Goal: Task Accomplishment & Management: Use online tool/utility

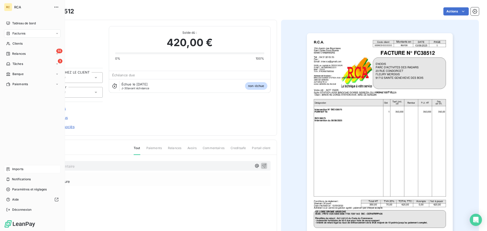
click at [25, 171] on div "Imports" at bounding box center [32, 169] width 57 height 8
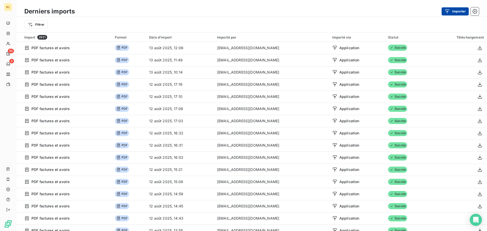
click at [454, 7] on button "Importer" at bounding box center [454, 11] width 27 height 8
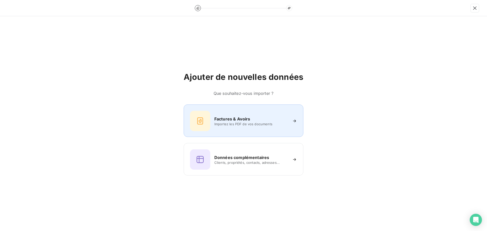
click at [259, 118] on div "Factures & Avoirs" at bounding box center [251, 119] width 74 height 6
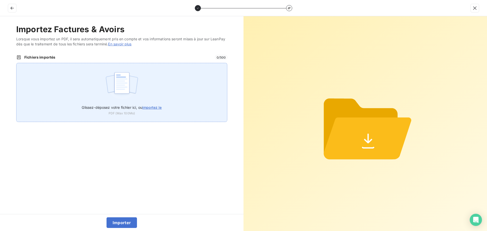
click at [106, 94] on img at bounding box center [122, 85] width 34 height 32
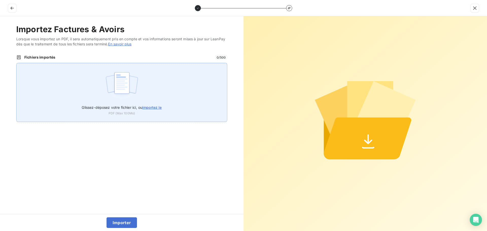
type input "C:\fakepath\FC38513.pdf"
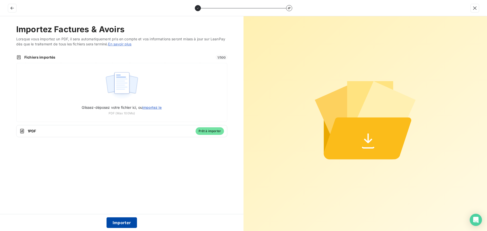
click at [118, 223] on button "Importer" at bounding box center [121, 222] width 31 height 11
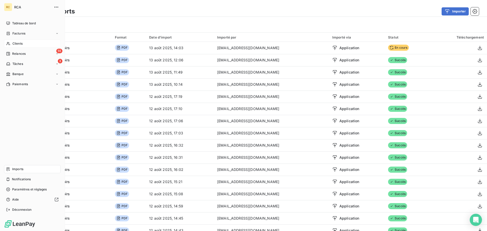
click at [8, 43] on icon at bounding box center [8, 43] width 4 height 3
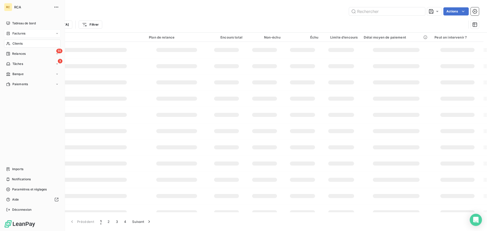
click at [13, 35] on span "Factures" at bounding box center [18, 33] width 13 height 5
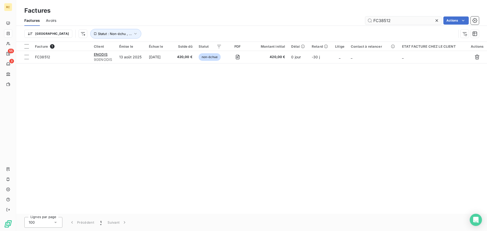
click at [392, 20] on input "FC38512" at bounding box center [403, 20] width 76 height 8
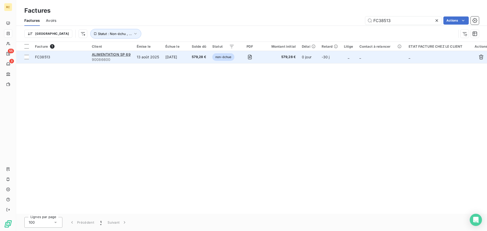
type input "FC38513"
click at [43, 58] on span "FC38513" at bounding box center [42, 57] width 15 height 4
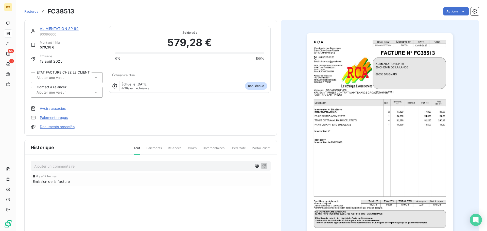
click at [44, 127] on link "Documents associés" at bounding box center [57, 126] width 35 height 5
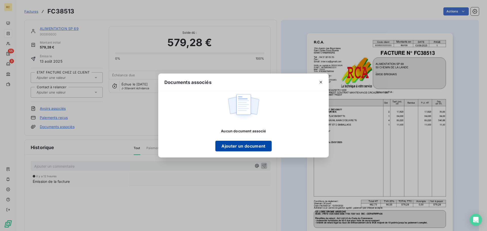
click at [241, 142] on button "Ajouter un document" at bounding box center [243, 146] width 56 height 11
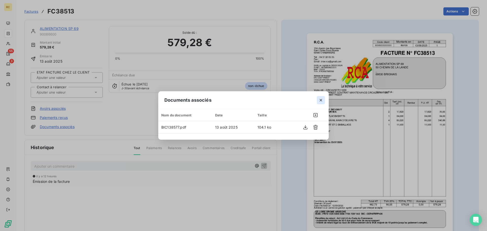
click at [320, 101] on icon "button" at bounding box center [320, 100] width 3 height 3
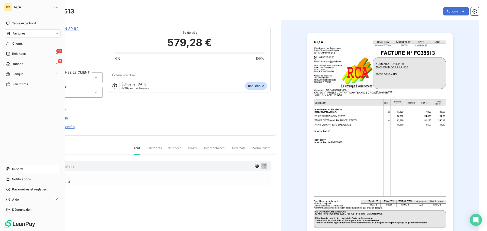
click at [13, 170] on span "Imports" at bounding box center [17, 169] width 11 height 5
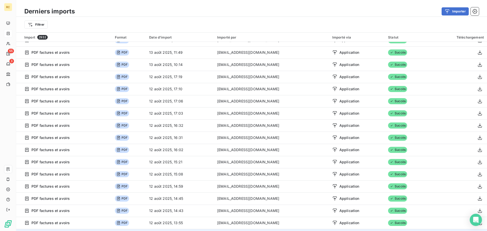
scroll to position [25, 0]
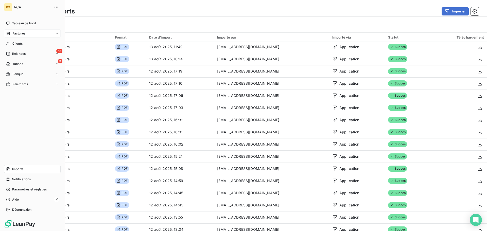
click at [26, 34] on div "Factures" at bounding box center [32, 33] width 57 height 8
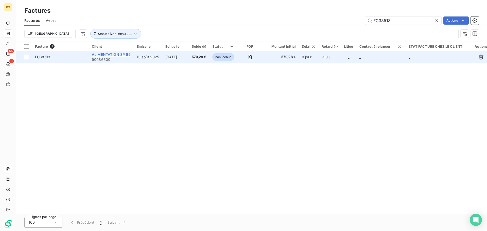
click at [113, 54] on span "ALIMENTATION SP 69" at bounding box center [111, 54] width 39 height 4
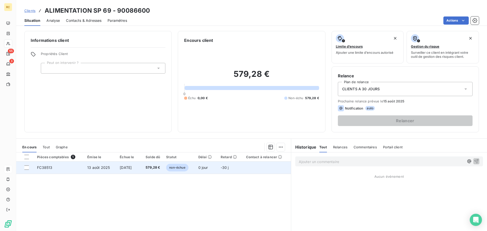
click at [101, 168] on span "13 août 2025" at bounding box center [98, 167] width 23 height 4
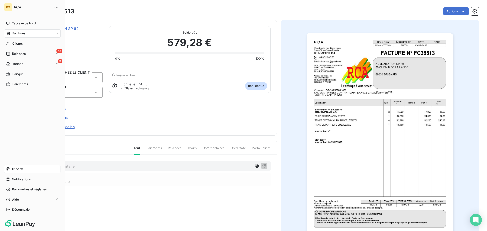
click at [16, 170] on span "Imports" at bounding box center [17, 169] width 11 height 5
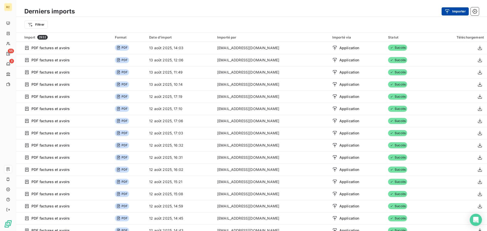
click at [451, 10] on div "button" at bounding box center [448, 11] width 8 height 5
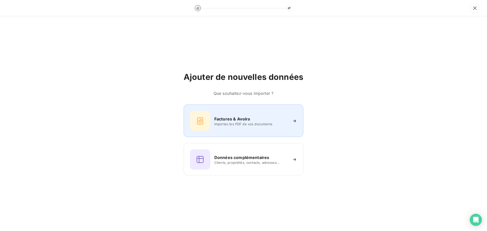
click at [243, 114] on div "Factures & Avoirs Importez les PDF de vos documents" at bounding box center [243, 121] width 107 height 20
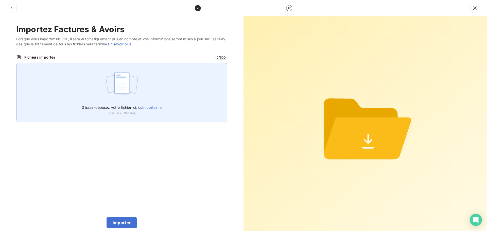
click at [125, 94] on img at bounding box center [122, 85] width 34 height 32
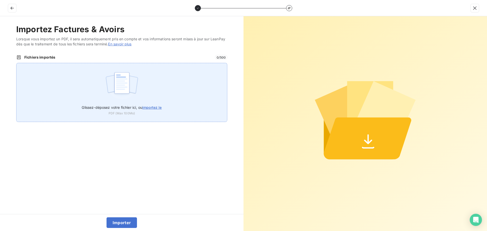
type input "C:\fakepath\FC38514.pdf"
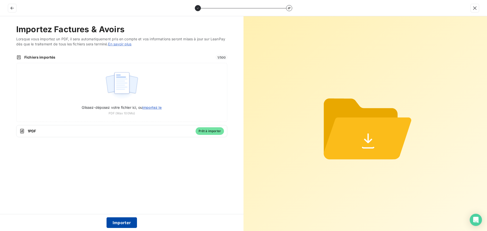
click at [123, 218] on button "Importer" at bounding box center [121, 222] width 31 height 11
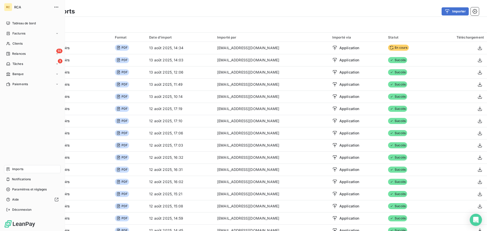
click at [15, 35] on span "Factures" at bounding box center [18, 33] width 13 height 5
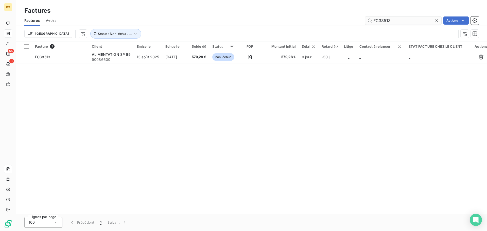
click at [398, 20] on input "FC38513" at bounding box center [403, 20] width 76 height 8
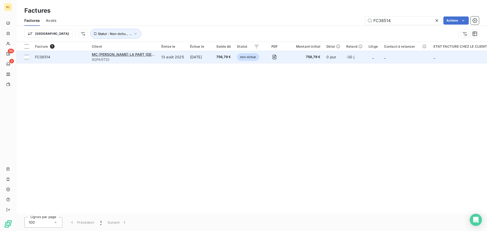
type input "FC38514"
click at [41, 57] on span "FC38514" at bounding box center [42, 57] width 15 height 4
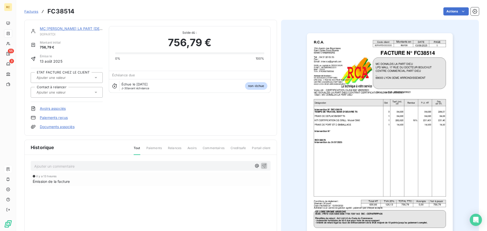
click at [51, 126] on link "Documents associés" at bounding box center [57, 126] width 35 height 5
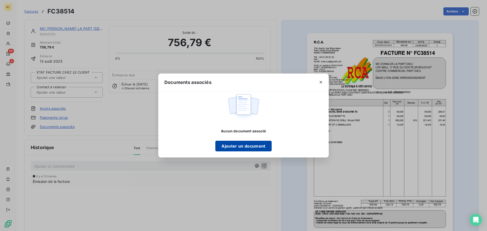
click at [231, 146] on button "Ajouter un document" at bounding box center [243, 146] width 56 height 11
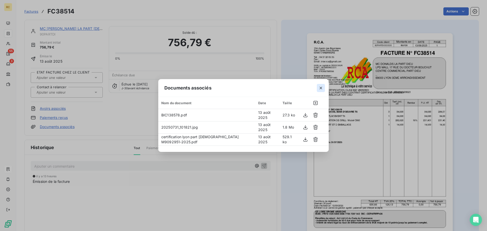
click at [322, 88] on icon "button" at bounding box center [320, 87] width 5 height 5
